Goal: Participate in discussion

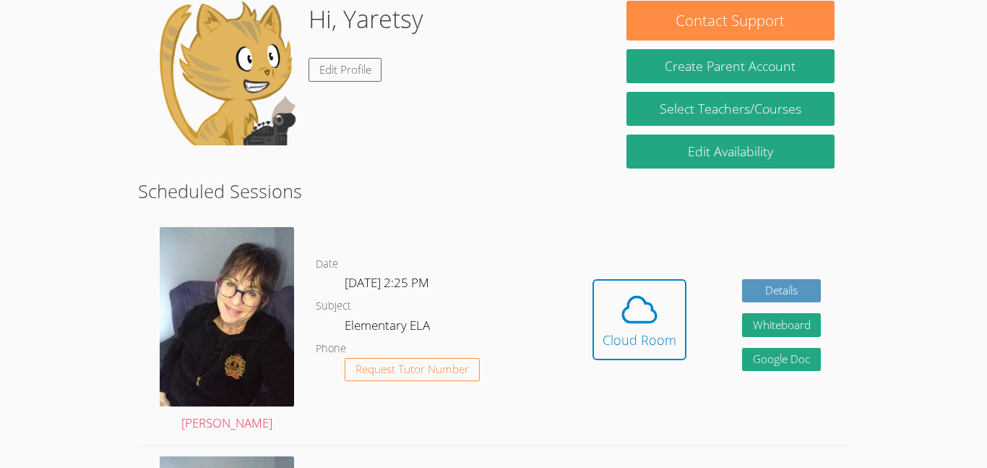
scroll to position [238, 0]
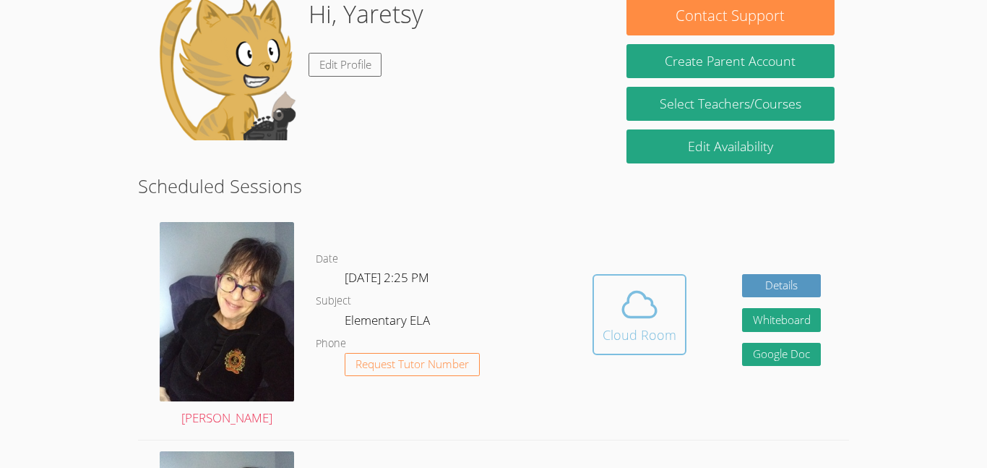
click at [658, 312] on icon at bounding box center [639, 304] width 40 height 40
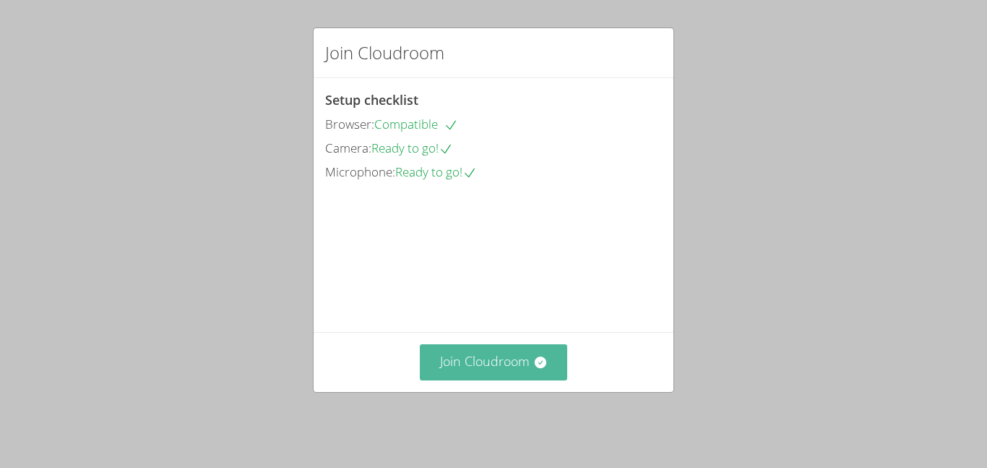
click at [478, 368] on button "Join Cloudroom" at bounding box center [494, 361] width 148 height 35
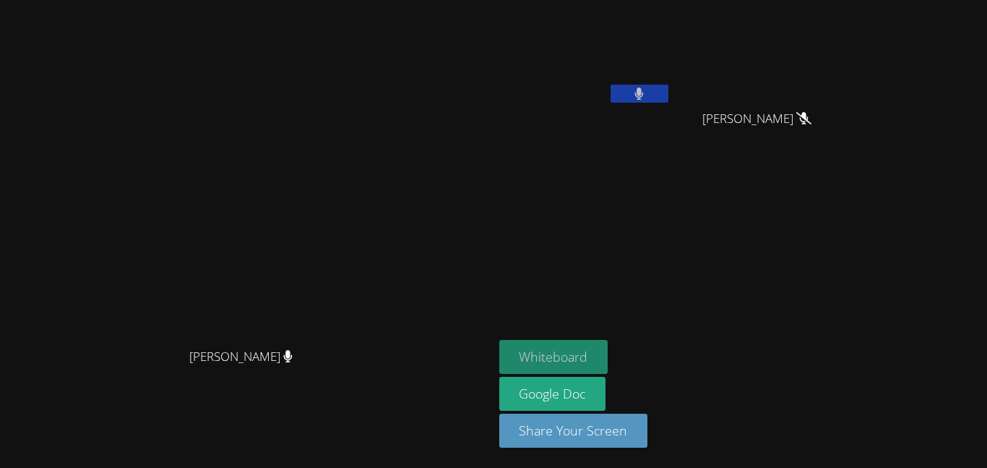
click at [608, 356] on button "Whiteboard" at bounding box center [553, 357] width 109 height 34
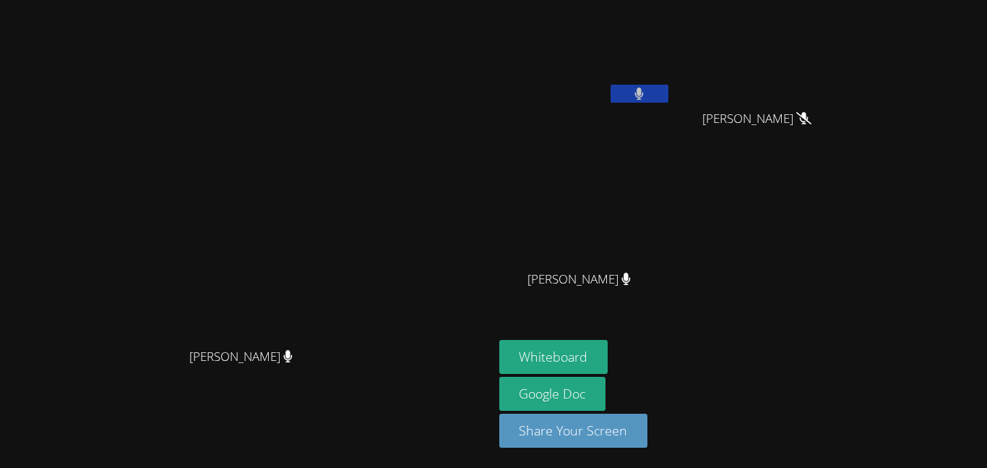
click at [668, 95] on button at bounding box center [640, 94] width 58 height 18
click at [668, 87] on button at bounding box center [640, 94] width 58 height 18
click at [668, 97] on button at bounding box center [640, 94] width 58 height 18
click at [668, 93] on button at bounding box center [640, 94] width 58 height 18
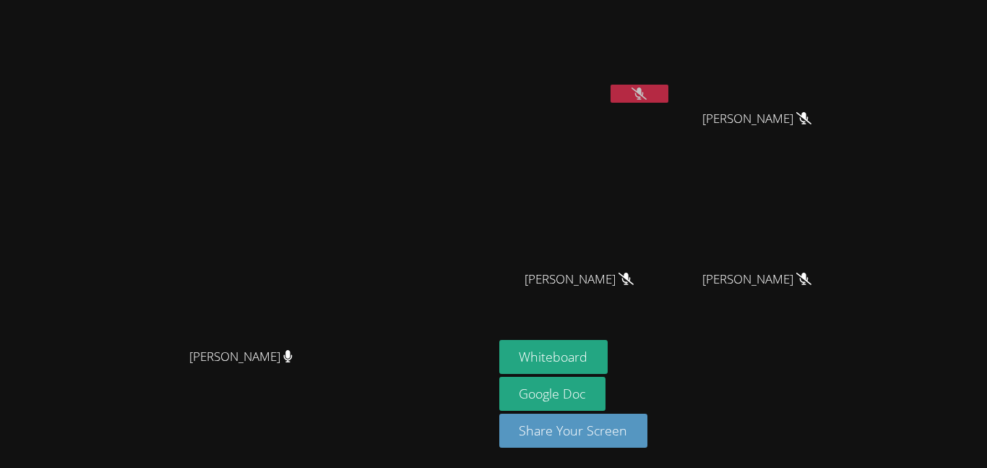
click at [668, 85] on button at bounding box center [640, 94] width 58 height 18
click at [668, 87] on button at bounding box center [640, 94] width 58 height 18
click at [668, 93] on button at bounding box center [640, 94] width 58 height 18
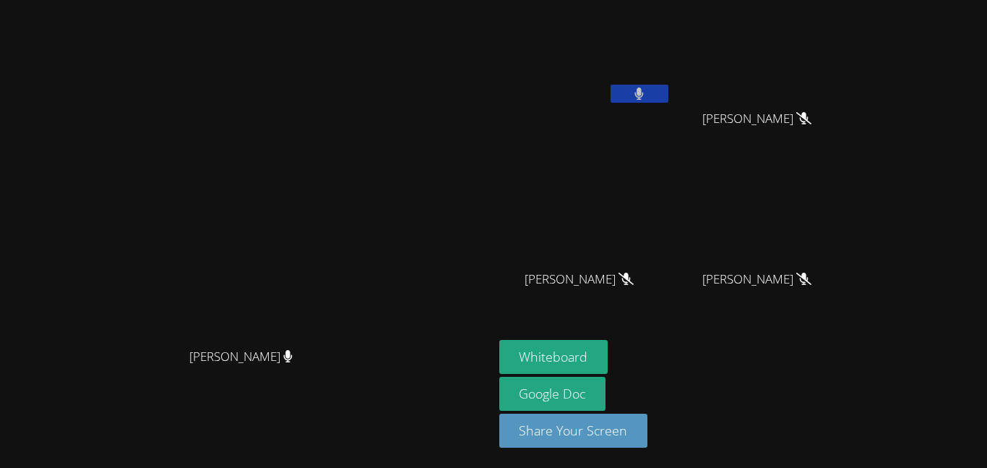
click at [668, 93] on button at bounding box center [640, 94] width 58 height 18
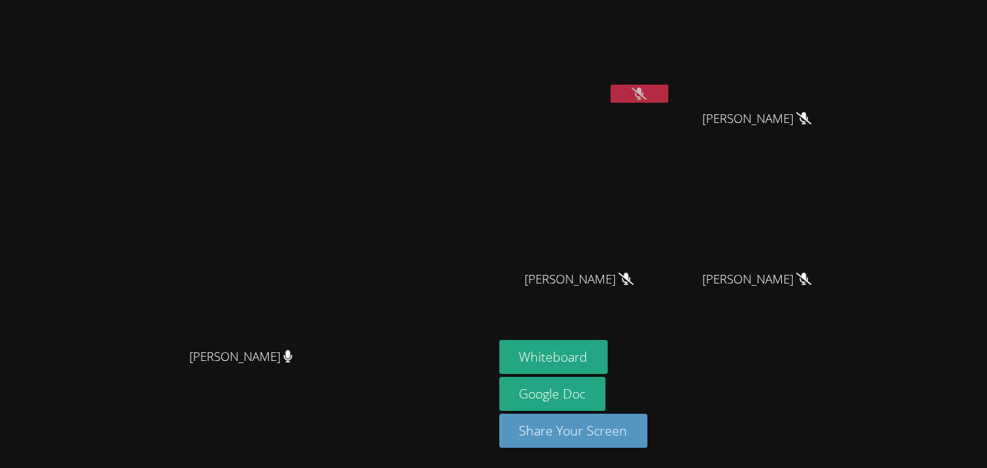
click at [647, 92] on icon at bounding box center [639, 93] width 15 height 12
click at [668, 92] on button at bounding box center [640, 94] width 58 height 18
click at [668, 85] on button at bounding box center [640, 94] width 58 height 18
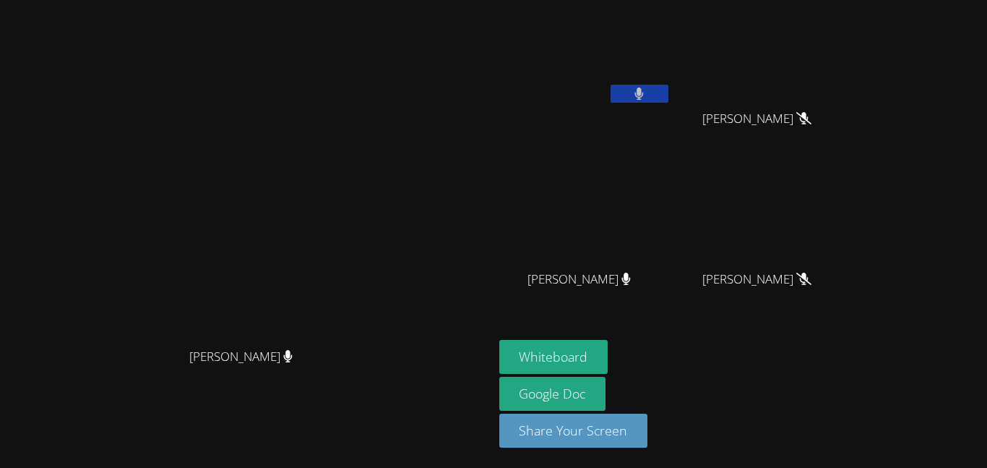
click at [668, 85] on button at bounding box center [640, 94] width 58 height 18
click at [668, 97] on button at bounding box center [640, 94] width 58 height 18
click at [668, 90] on button at bounding box center [640, 94] width 58 height 18
click at [647, 96] on icon at bounding box center [639, 93] width 15 height 12
click at [644, 96] on icon at bounding box center [638, 93] width 9 height 12
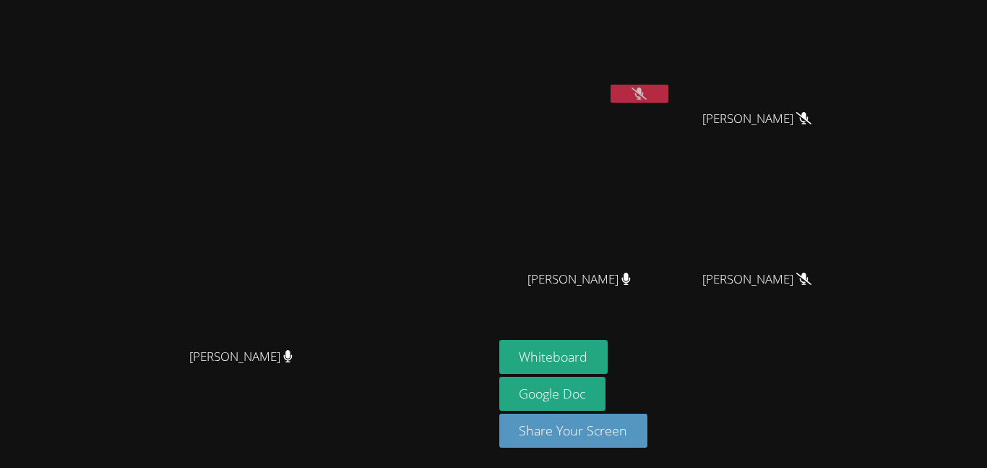
click at [647, 96] on icon at bounding box center [639, 93] width 15 height 12
click at [644, 96] on icon at bounding box center [638, 93] width 9 height 12
click at [647, 96] on icon at bounding box center [639, 93] width 15 height 12
click at [644, 96] on icon at bounding box center [638, 93] width 9 height 12
click at [668, 92] on button at bounding box center [640, 94] width 58 height 18
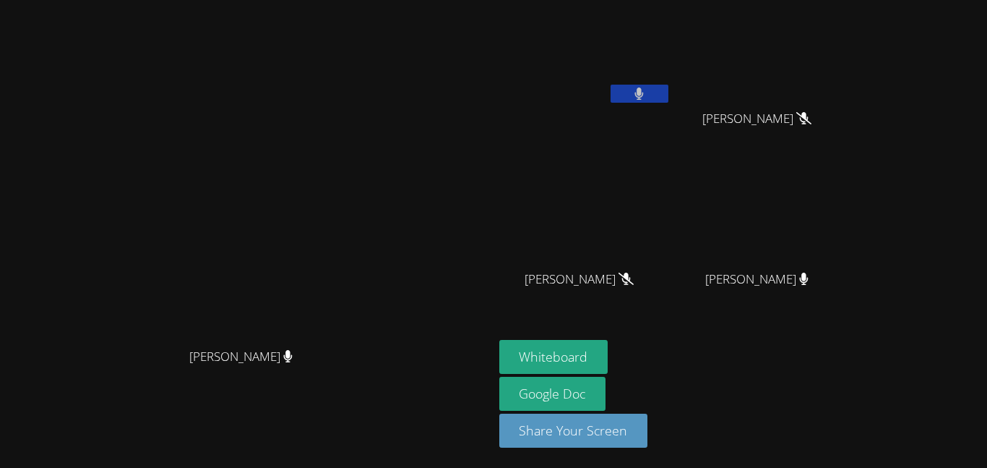
click at [668, 91] on button at bounding box center [640, 94] width 58 height 18
click at [668, 85] on button at bounding box center [640, 94] width 58 height 18
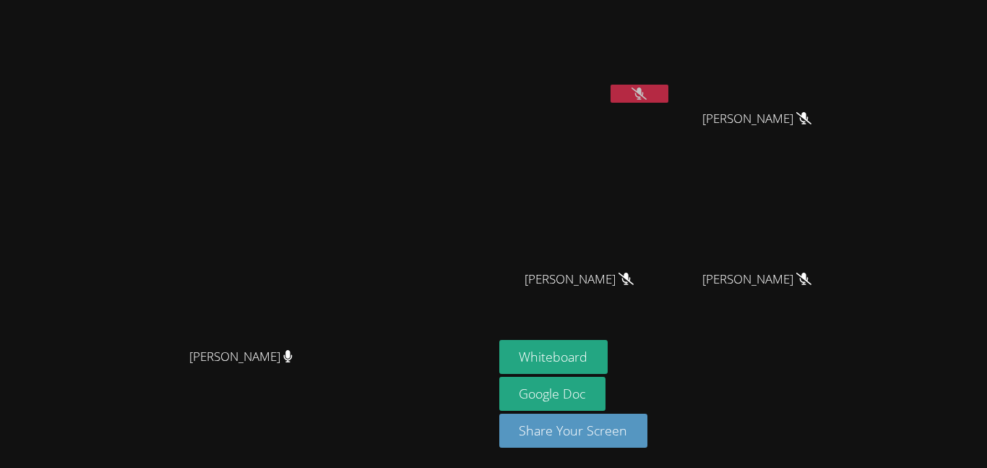
click at [668, 98] on button at bounding box center [640, 94] width 58 height 18
click at [668, 86] on button at bounding box center [640, 94] width 58 height 18
click at [647, 97] on icon at bounding box center [639, 93] width 15 height 12
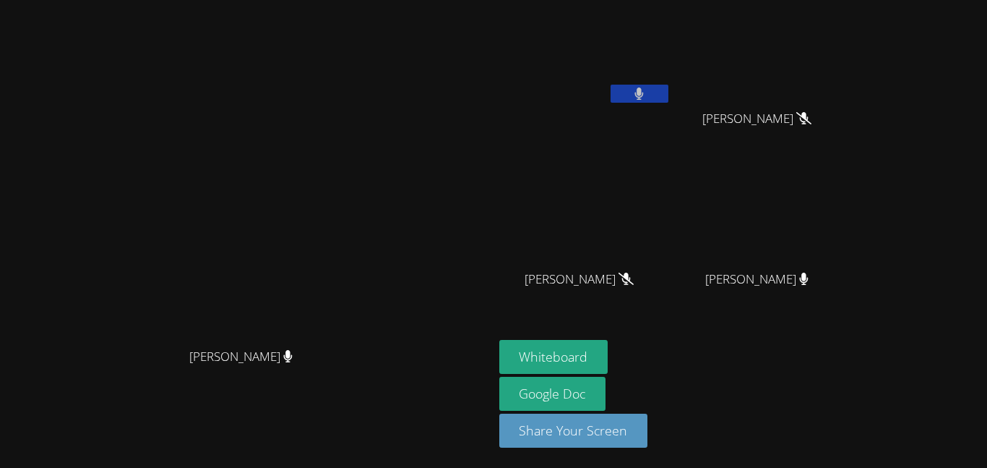
click at [668, 94] on button at bounding box center [640, 94] width 58 height 18
click at [668, 90] on button at bounding box center [640, 94] width 58 height 18
click at [668, 88] on button at bounding box center [640, 94] width 58 height 18
click at [668, 89] on button at bounding box center [640, 94] width 58 height 18
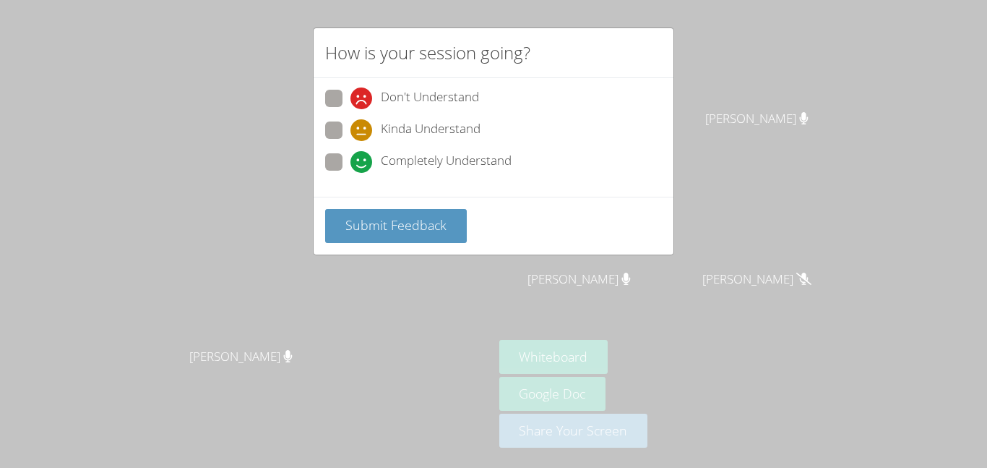
click at [394, 151] on span "Completely Understand" at bounding box center [446, 162] width 131 height 22
click at [363, 153] on input "Completely Understand" at bounding box center [356, 159] width 12 height 12
radio input "true"
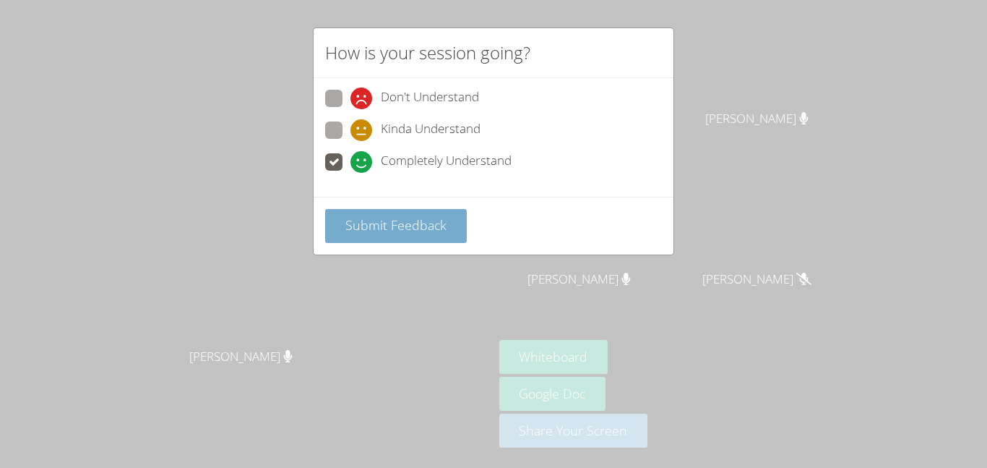
click at [397, 230] on span "Submit Feedback" at bounding box center [395, 224] width 101 height 17
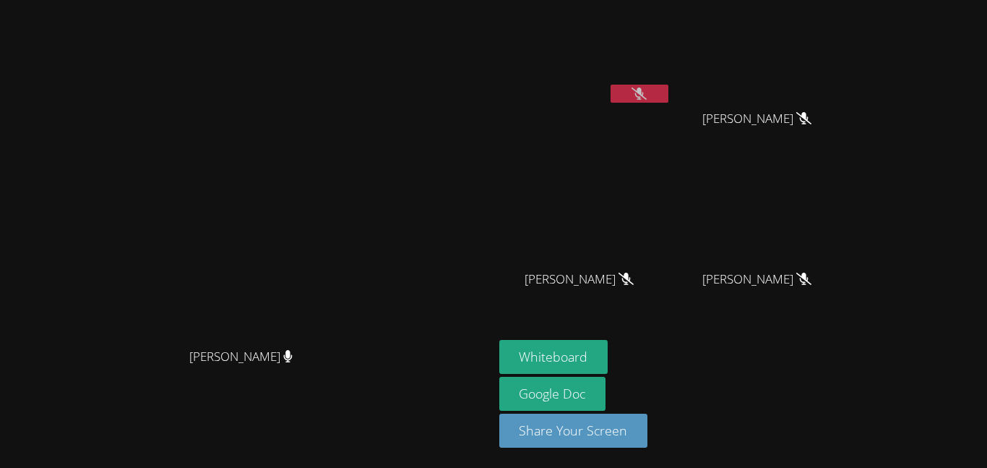
click at [647, 98] on icon at bounding box center [639, 93] width 15 height 12
click at [644, 98] on icon at bounding box center [638, 93] width 9 height 12
click at [647, 98] on icon at bounding box center [639, 93] width 15 height 12
click at [644, 98] on icon at bounding box center [638, 93] width 9 height 12
click at [671, 108] on div "Yaretsy Contreras Zubia" at bounding box center [585, 57] width 172 height 103
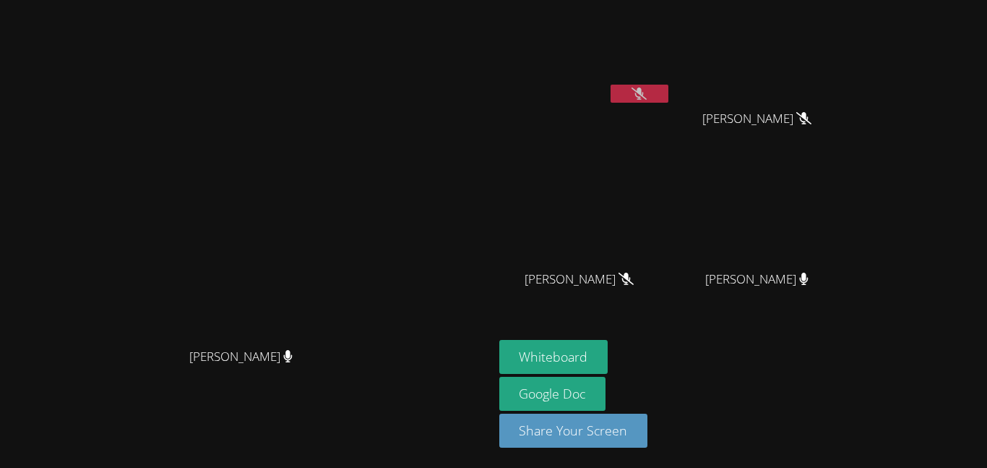
click at [668, 98] on button at bounding box center [640, 94] width 58 height 18
click at [668, 96] on button at bounding box center [640, 94] width 58 height 18
